Goal: Transaction & Acquisition: Purchase product/service

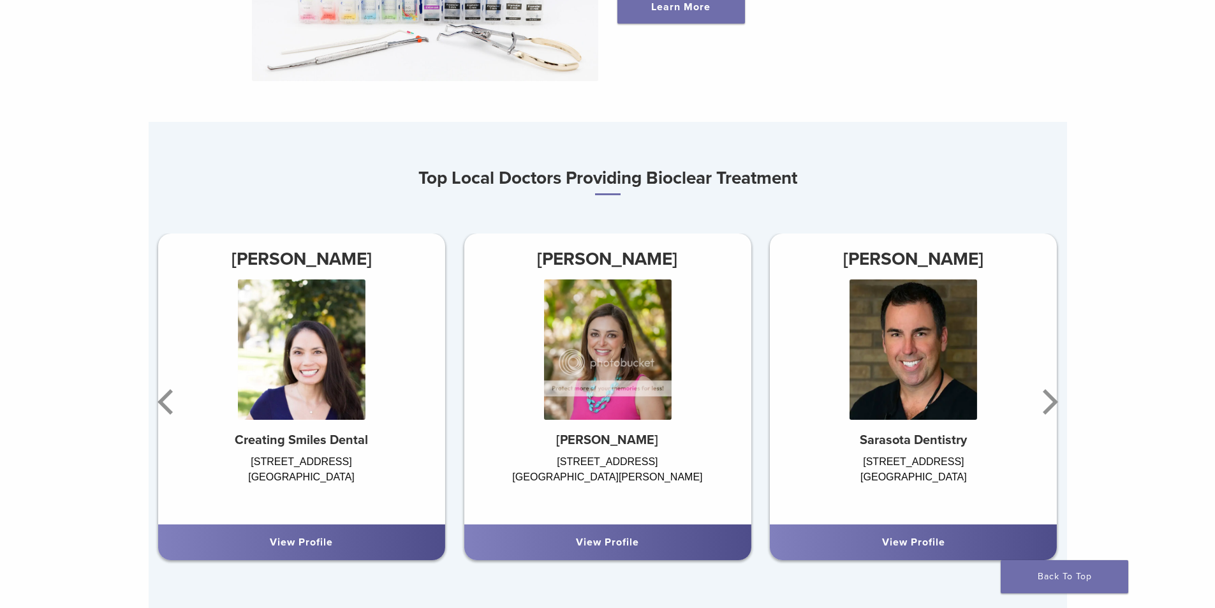
scroll to position [702, 0]
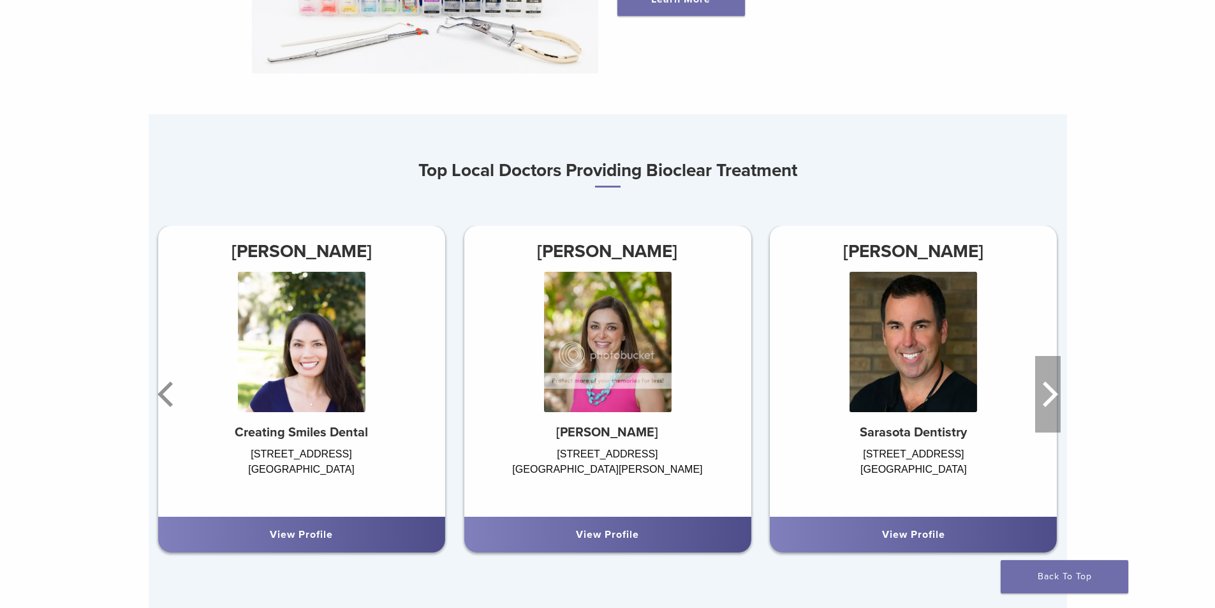
click at [1052, 400] on icon "Next" at bounding box center [1050, 394] width 15 height 26
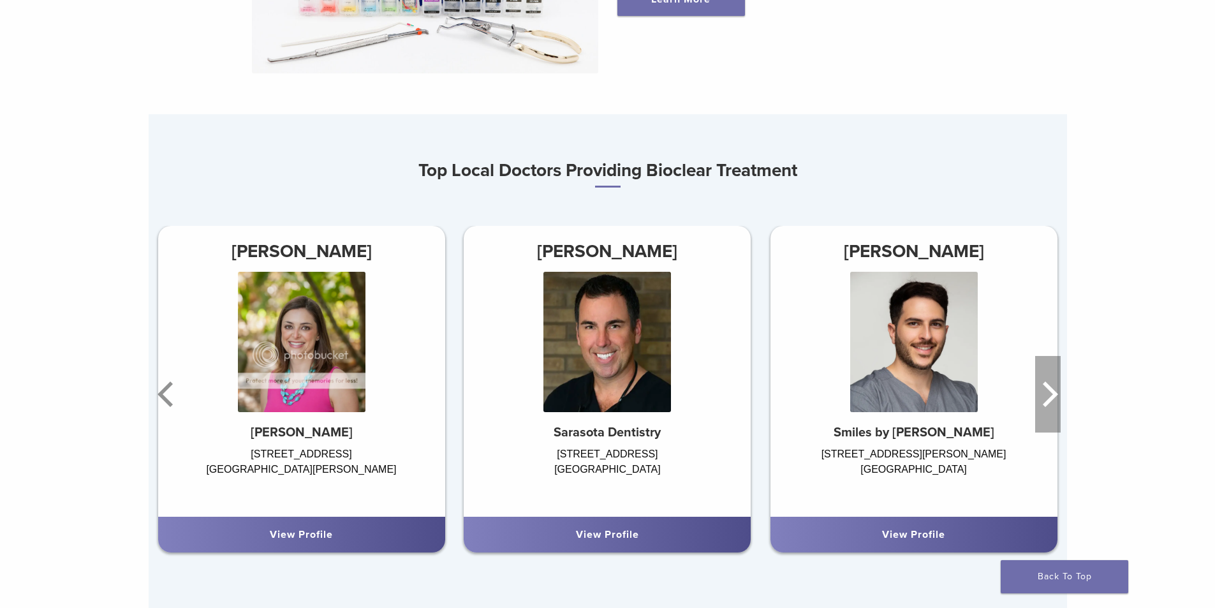
click at [1052, 399] on icon "Next" at bounding box center [1050, 394] width 15 height 26
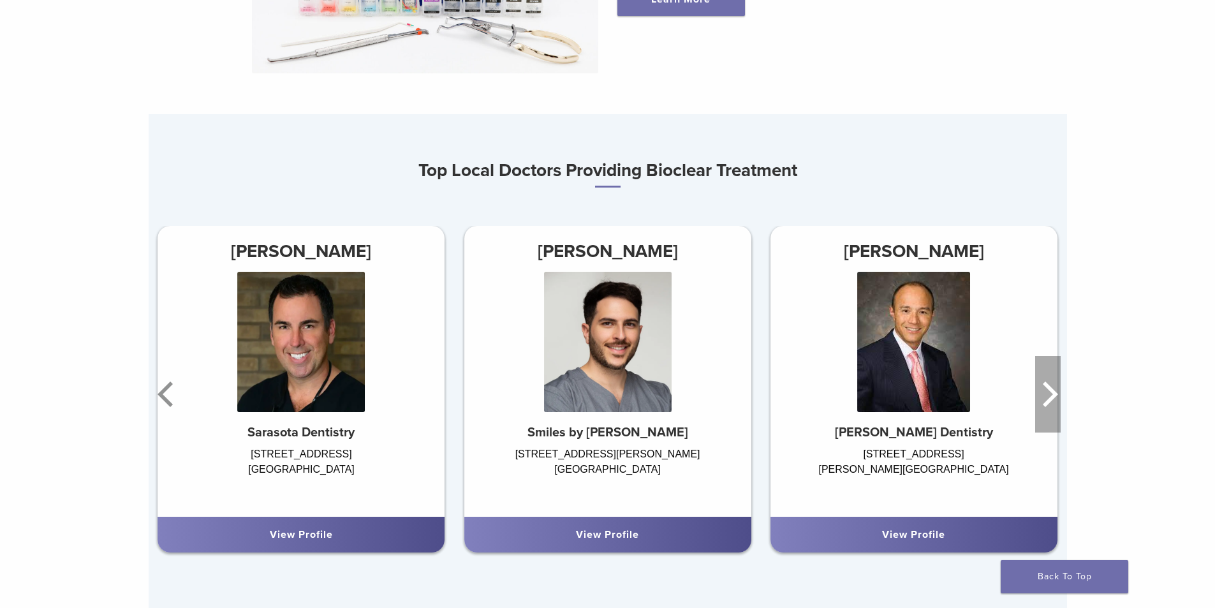
click at [1052, 398] on icon "Next" at bounding box center [1048, 394] width 26 height 77
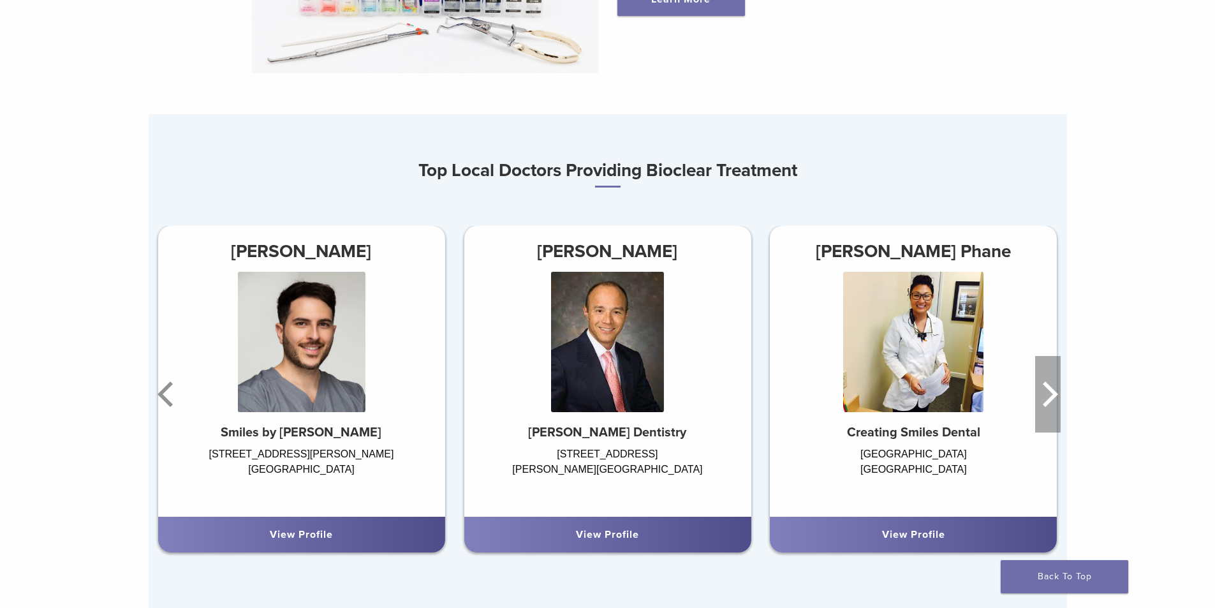
click at [1052, 396] on icon "Next" at bounding box center [1048, 394] width 26 height 77
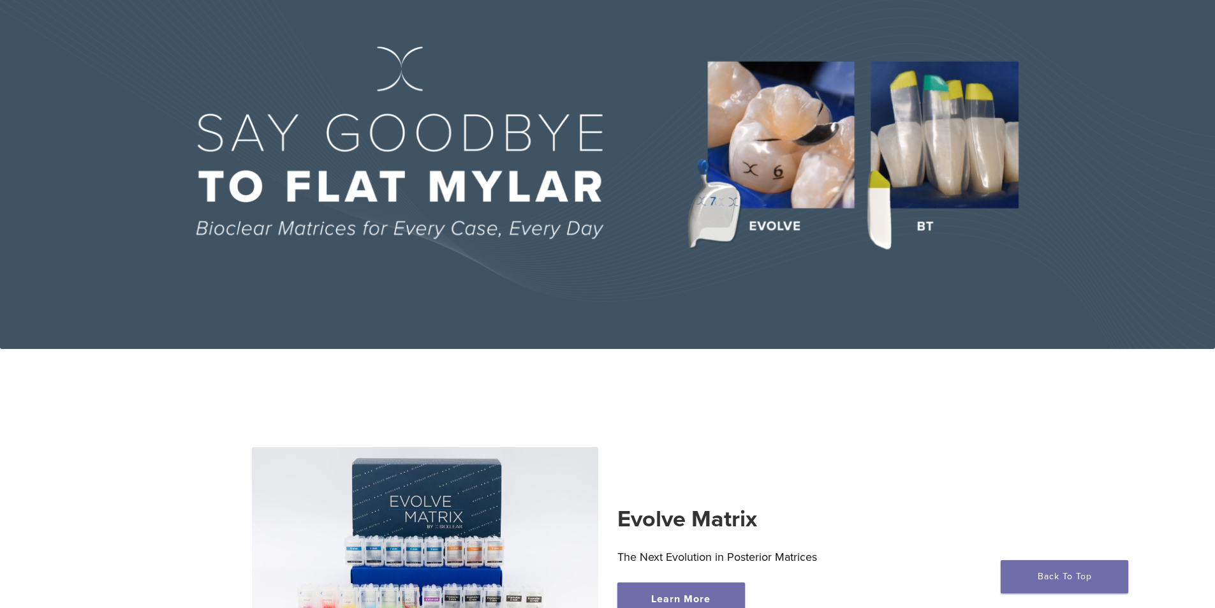
scroll to position [64, 0]
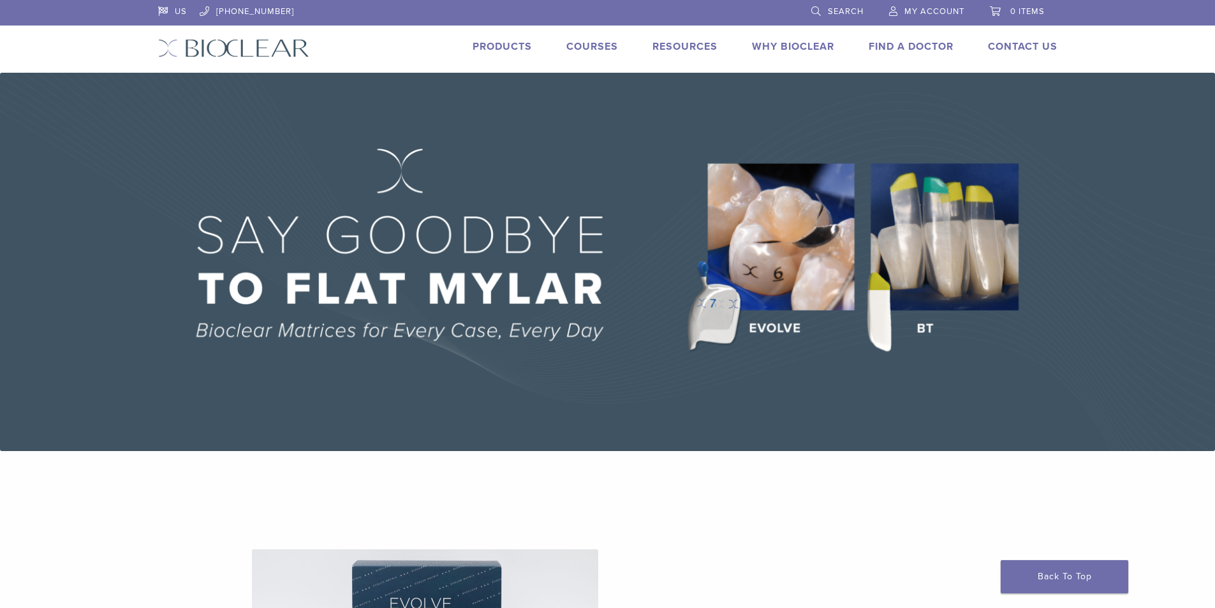
click at [510, 48] on link "Products" at bounding box center [502, 46] width 59 height 13
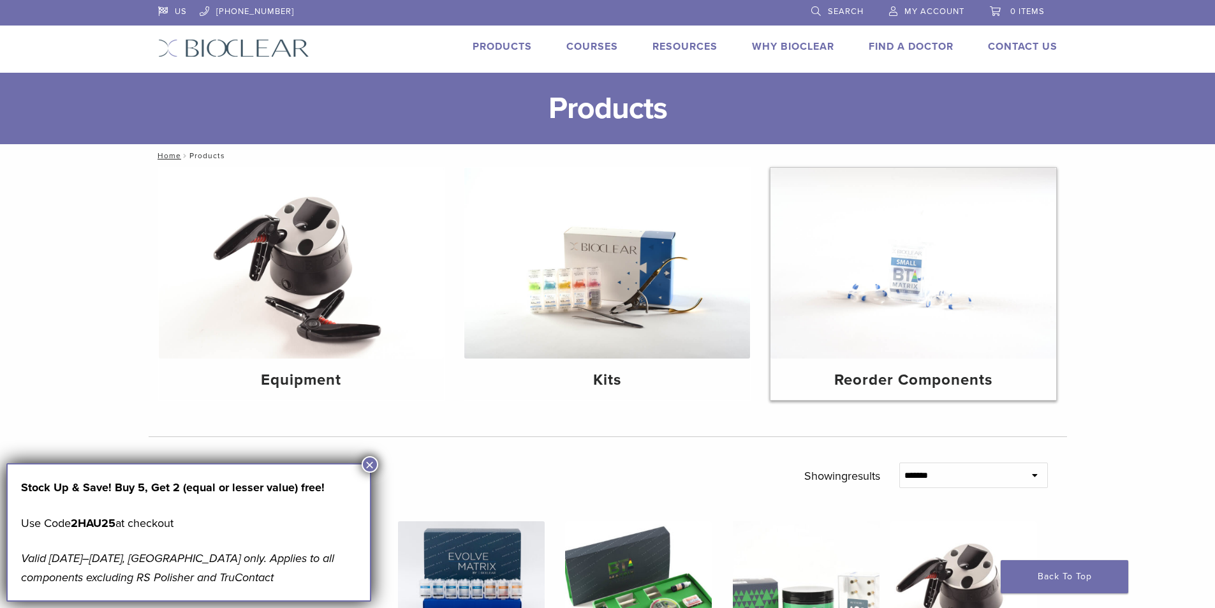
click at [933, 381] on h4 "Reorder Components" at bounding box center [913, 380] width 265 height 23
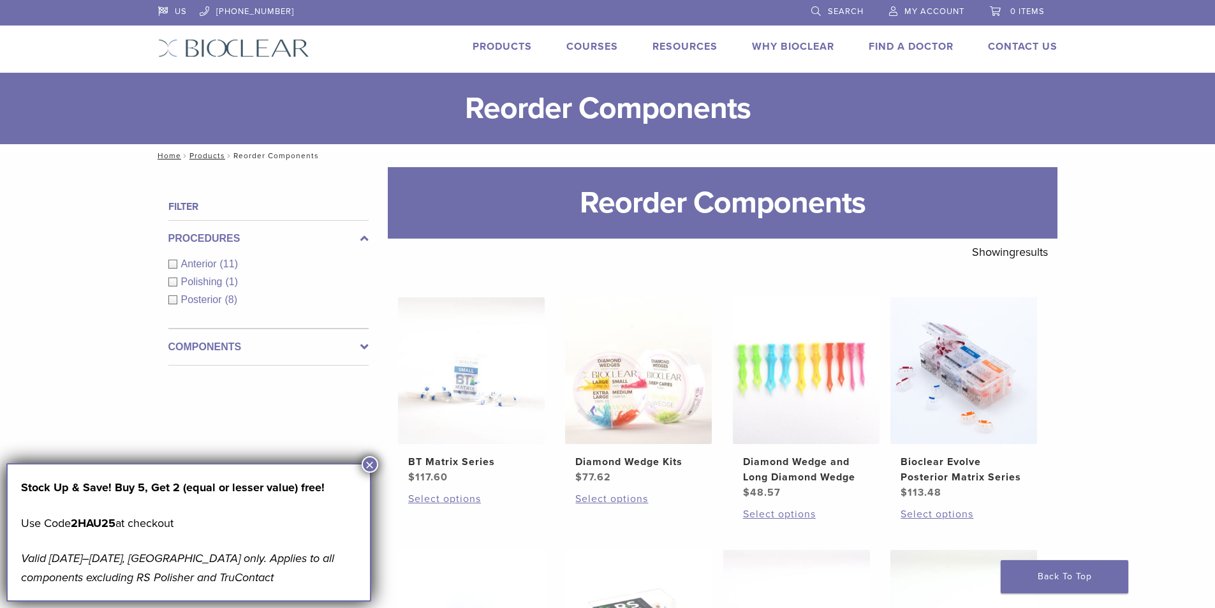
click at [173, 260] on div "Anterior (11)" at bounding box center [268, 263] width 200 height 15
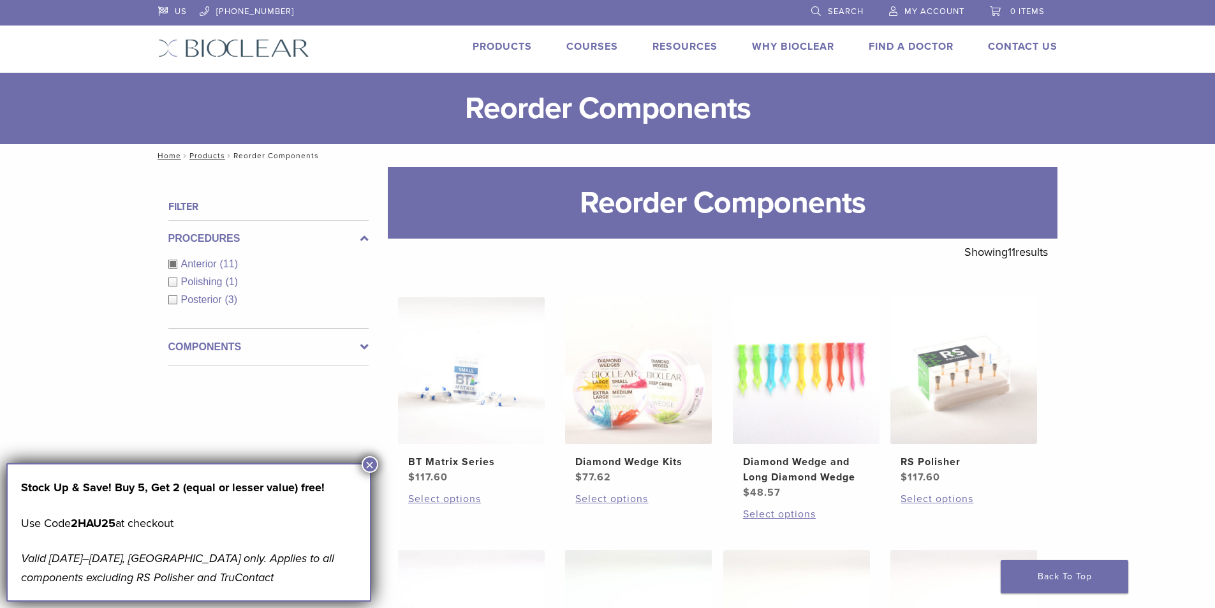
click at [369, 461] on button "×" at bounding box center [370, 464] width 17 height 17
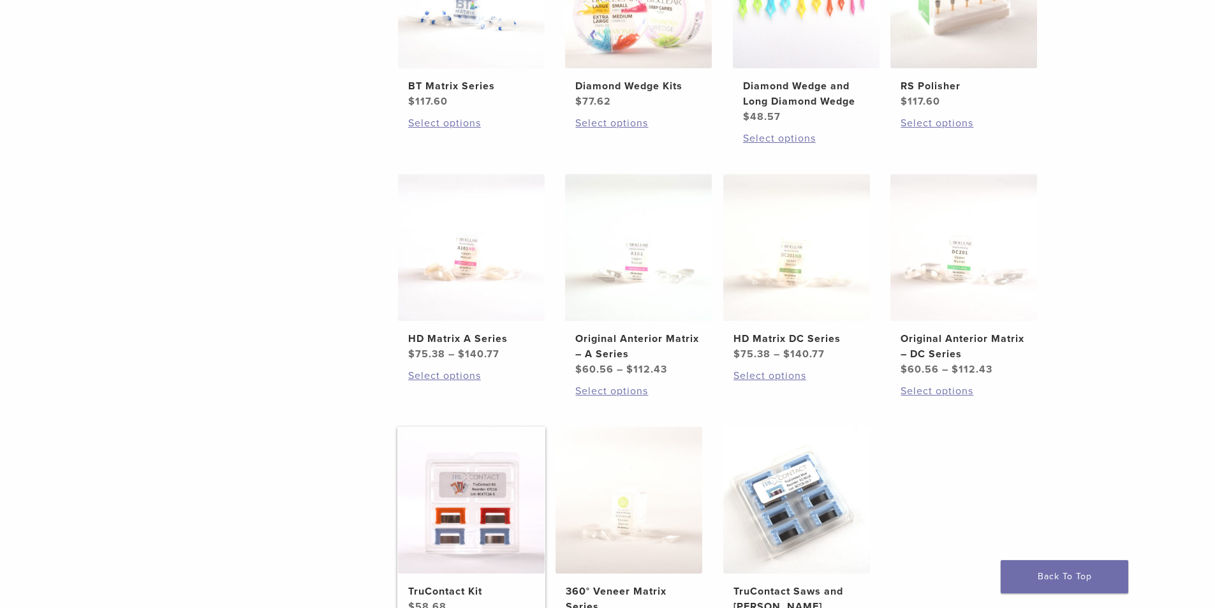
scroll to position [447, 0]
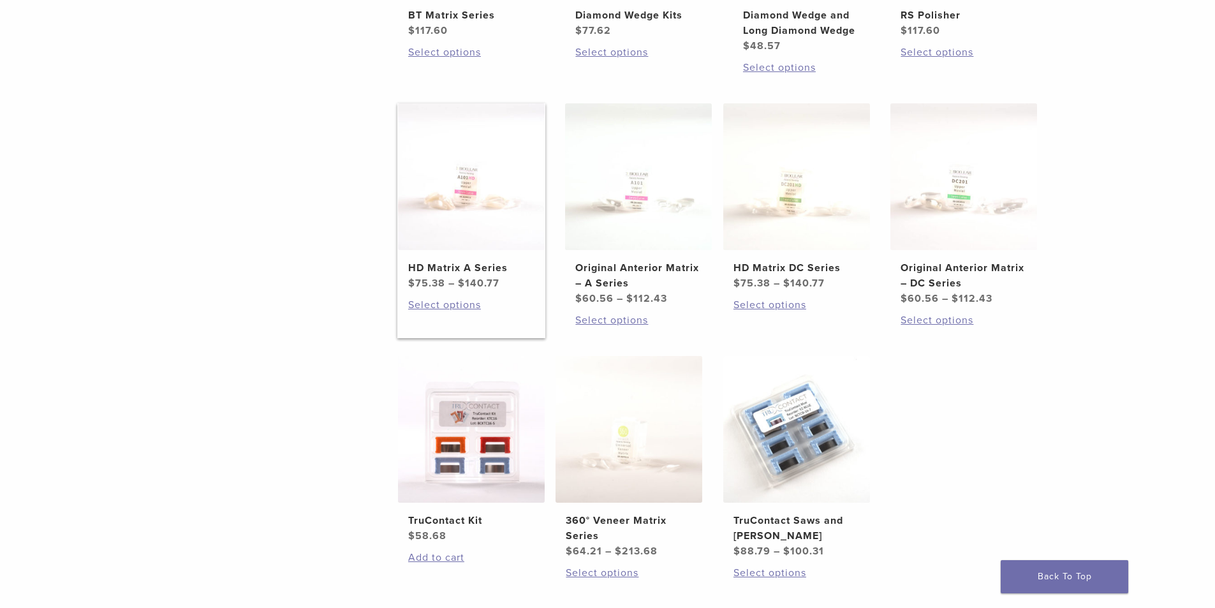
click at [461, 265] on h2 "HD Matrix A Series" at bounding box center [471, 267] width 126 height 15
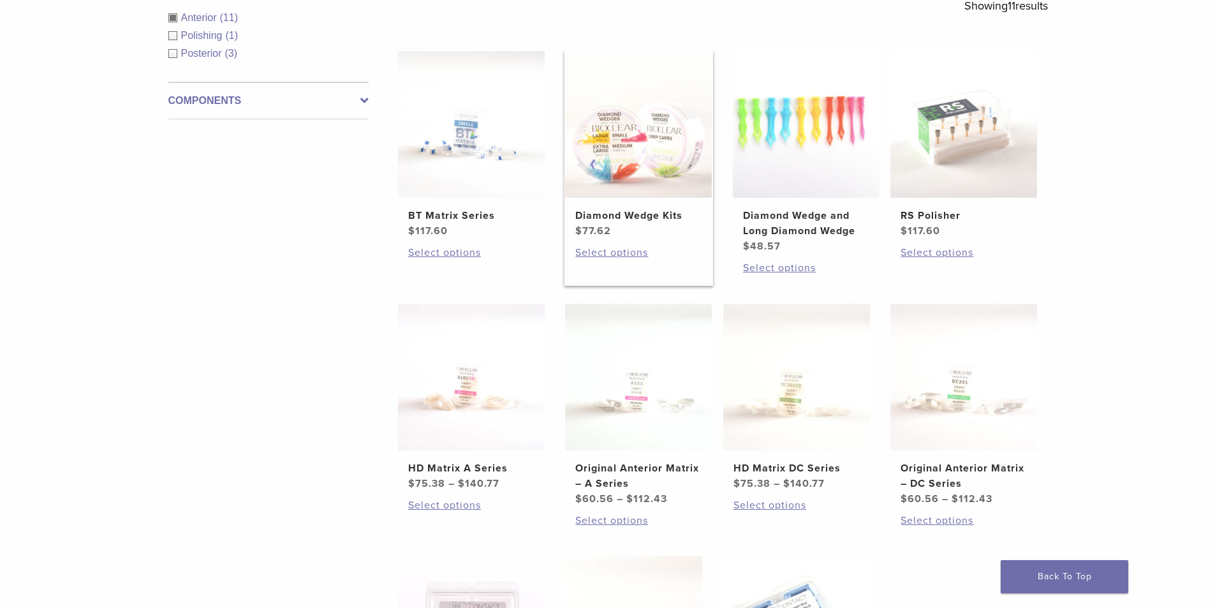
scroll to position [255, 0]
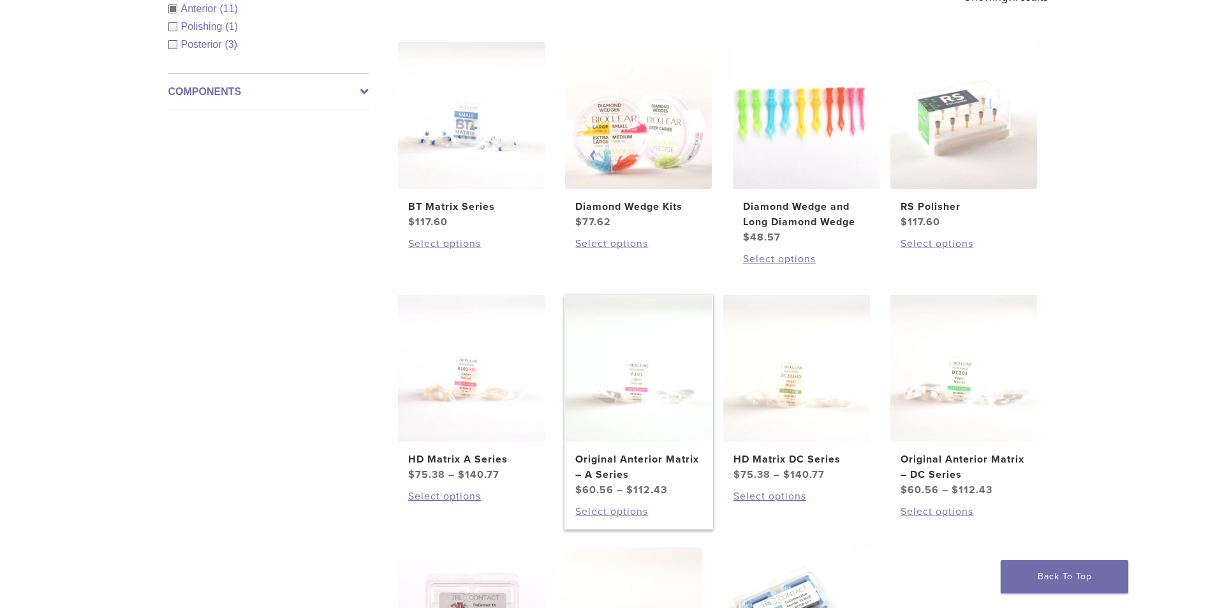
click at [663, 457] on h2 "Original Anterior Matrix – A Series" at bounding box center [638, 467] width 126 height 31
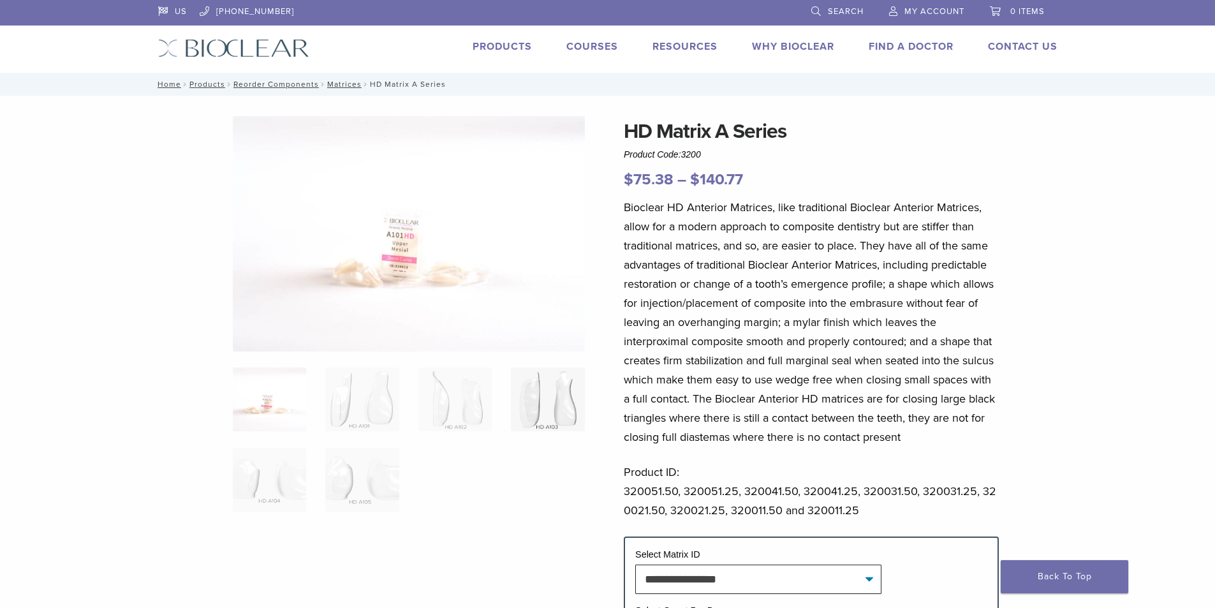
click at [553, 414] on img at bounding box center [547, 399] width 73 height 64
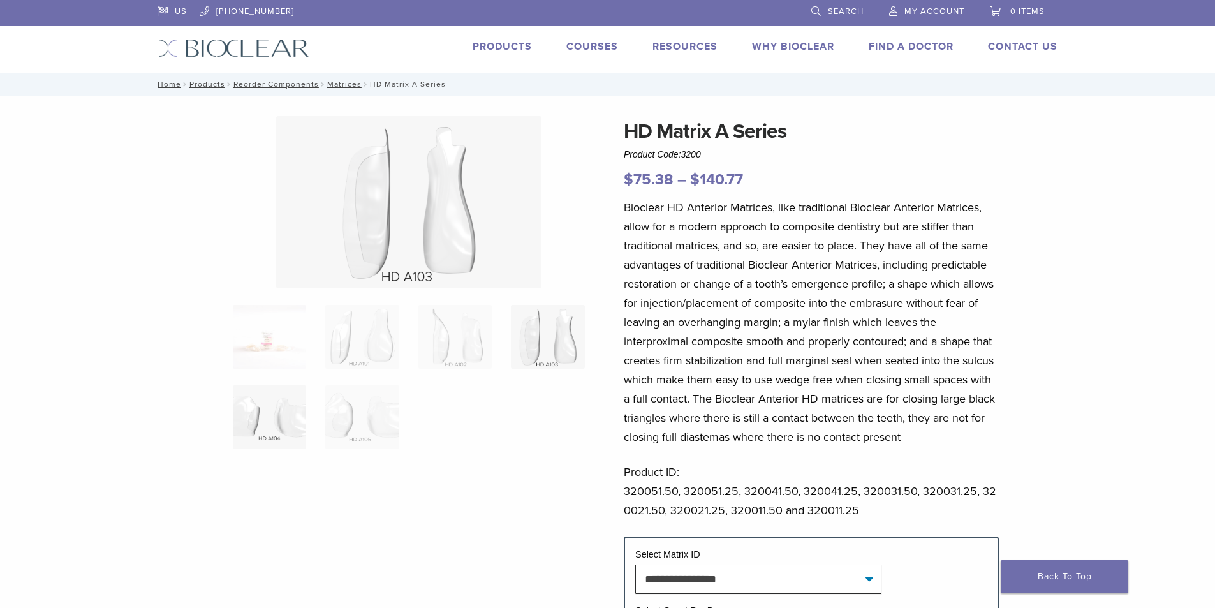
click at [286, 434] on img at bounding box center [269, 417] width 73 height 64
click at [352, 433] on img at bounding box center [361, 417] width 73 height 64
click at [371, 353] on img at bounding box center [361, 337] width 73 height 64
click at [288, 351] on img at bounding box center [269, 337] width 73 height 64
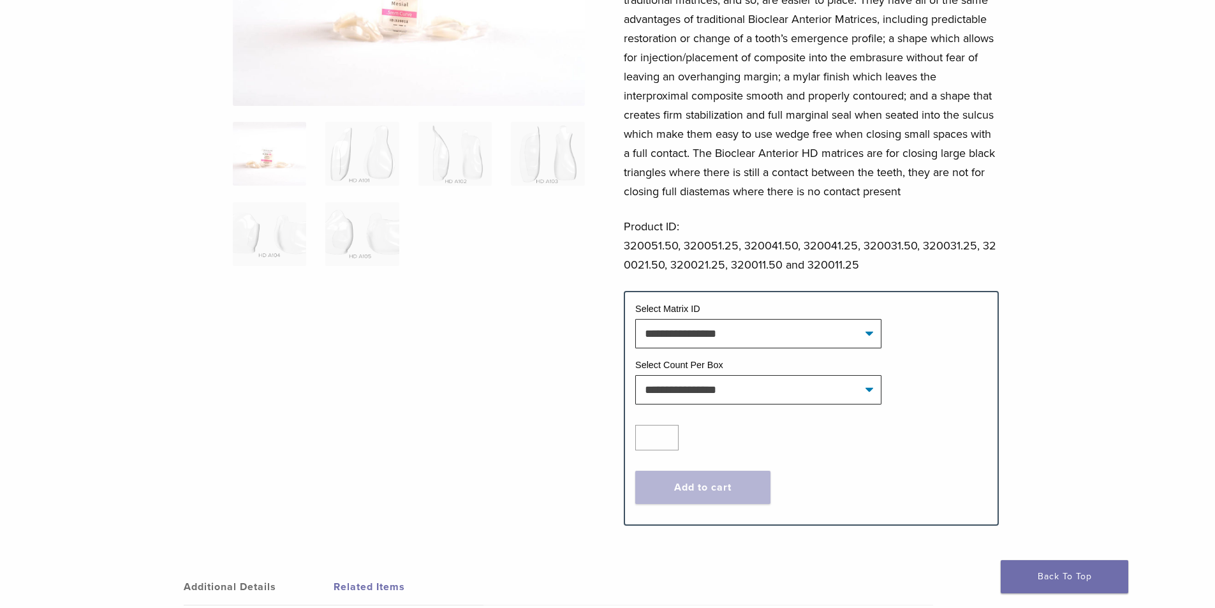
scroll to position [255, 0]
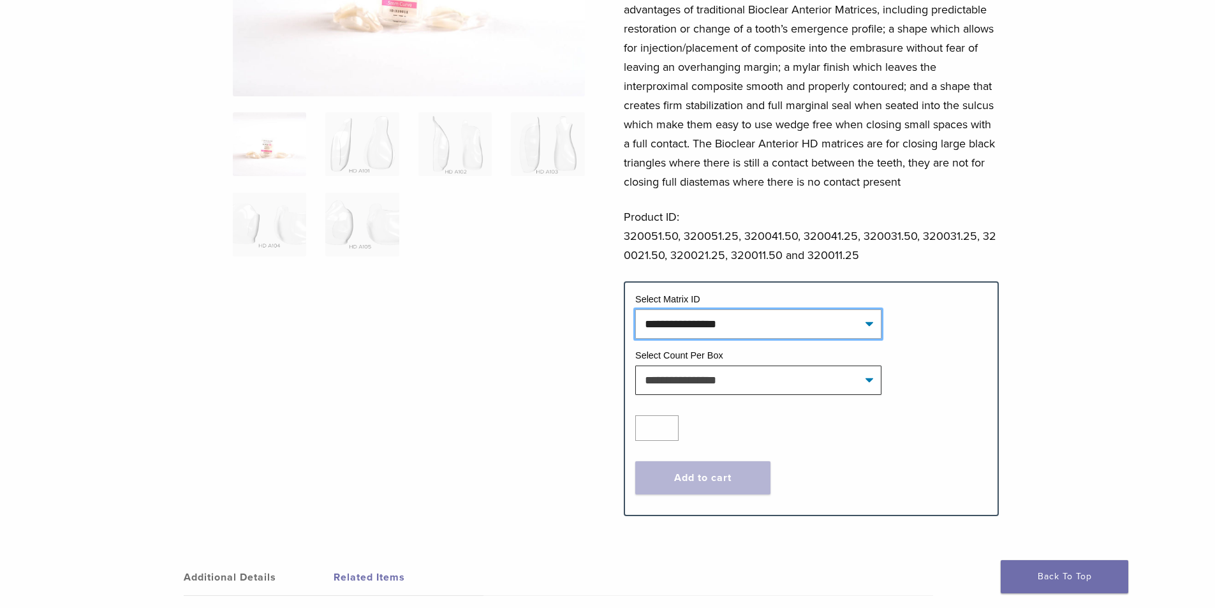
click at [867, 323] on select "**********" at bounding box center [758, 323] width 246 height 29
click at [522, 431] on div at bounding box center [409, 178] width 352 height 634
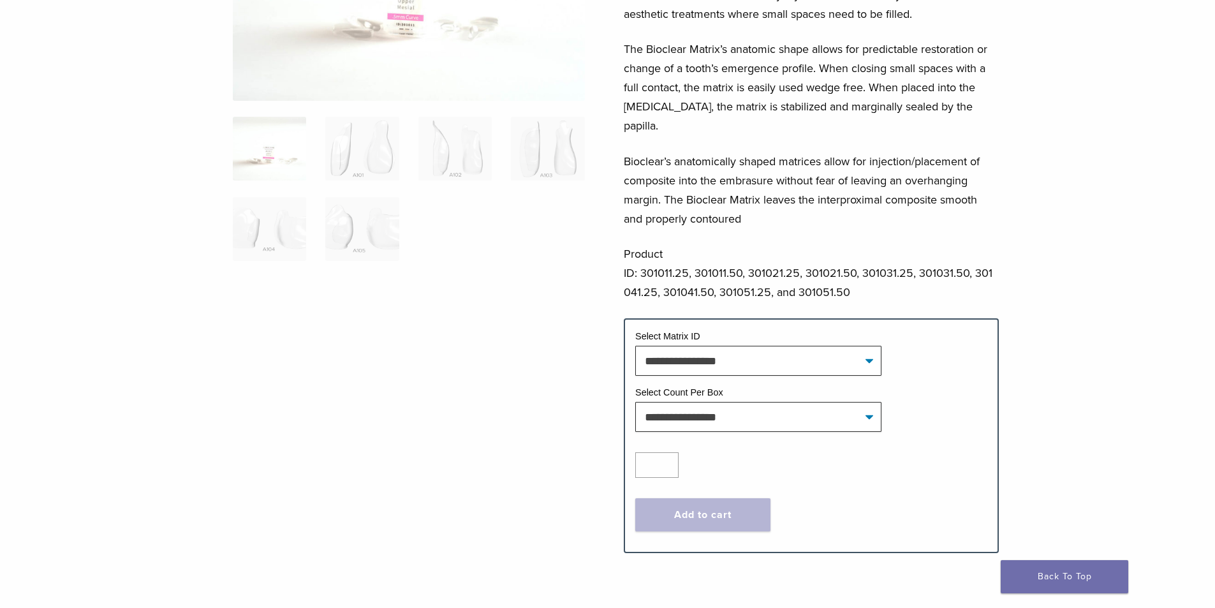
scroll to position [255, 0]
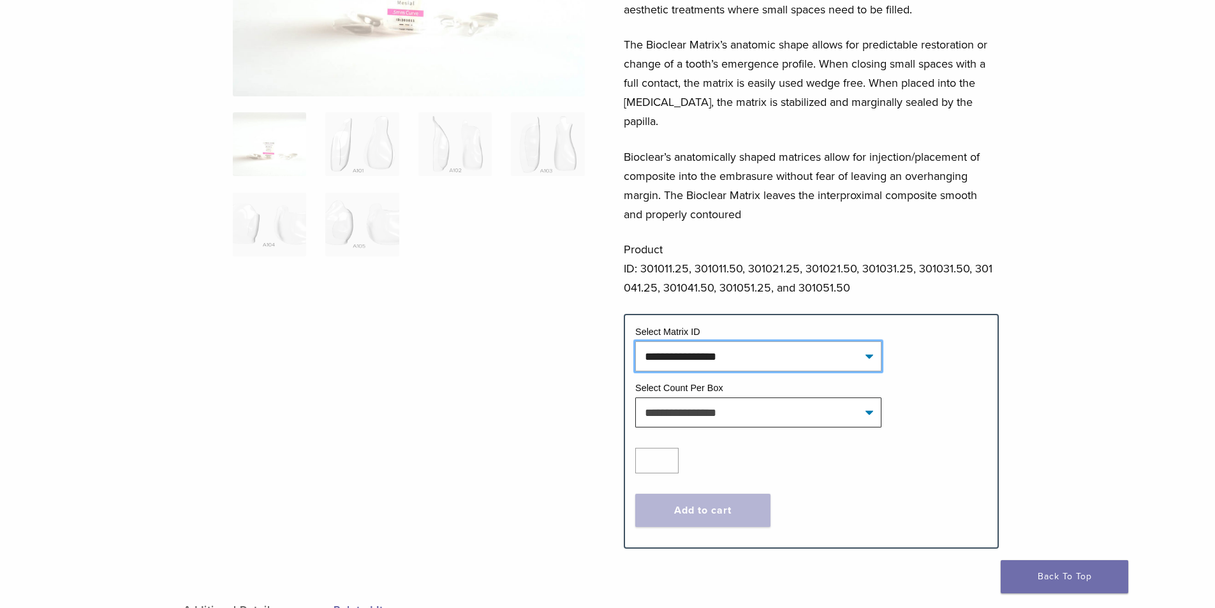
click at [870, 341] on select "**********" at bounding box center [758, 355] width 246 height 29
click at [508, 334] on div at bounding box center [409, 194] width 352 height 667
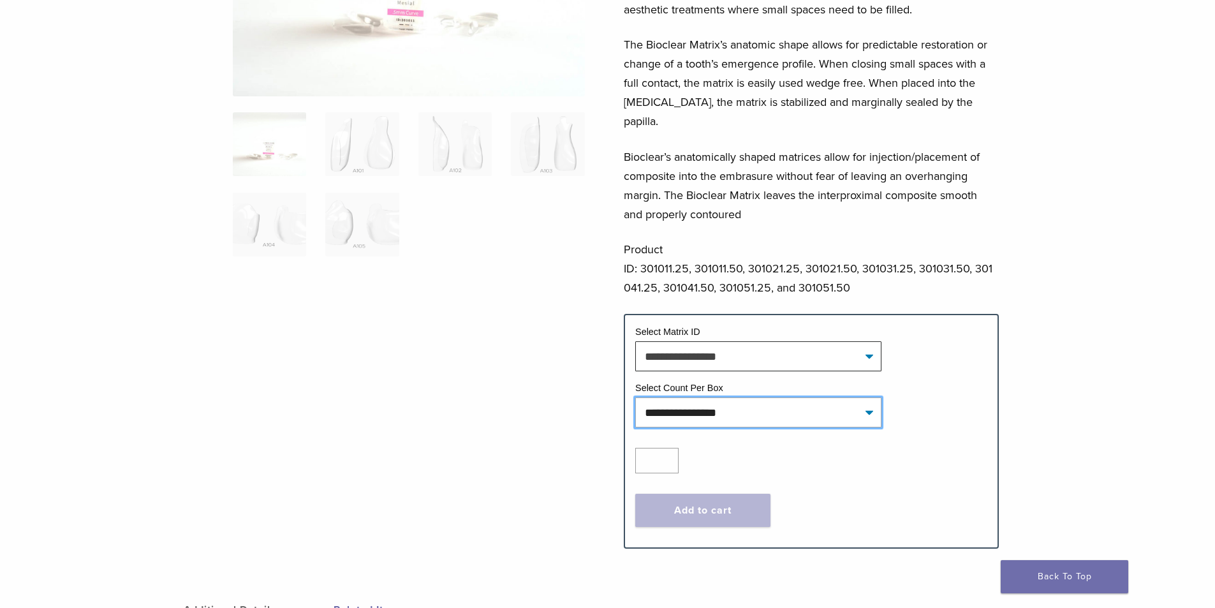
click at [869, 397] on select "**********" at bounding box center [758, 411] width 246 height 29
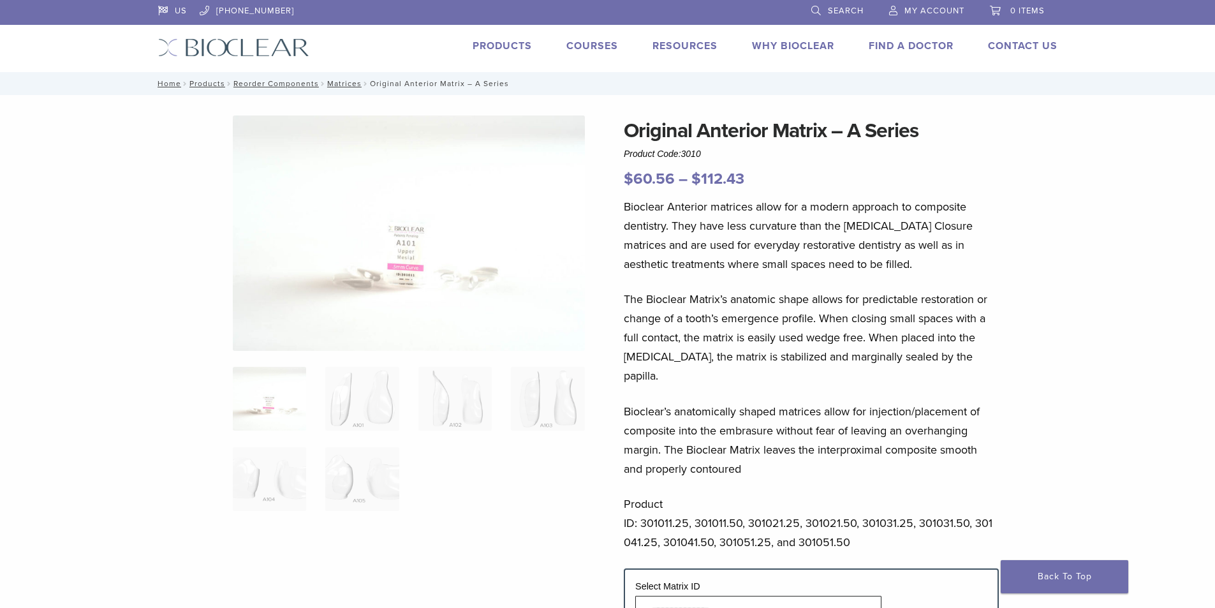
scroll to position [0, 0]
